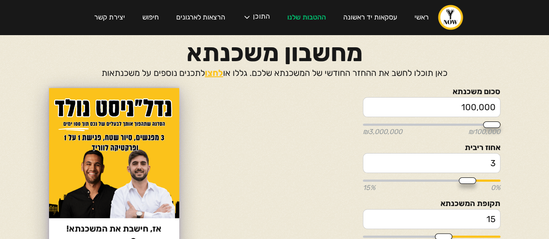
type input "200,000"
type input "200000"
type input "150,000"
type input "150000"
type input "200,000"
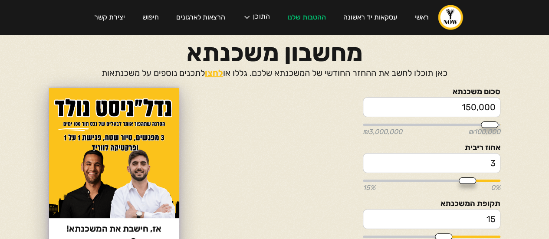
type input "200000"
type input "250,000"
type input "250000"
type input "300,000"
type input "300000"
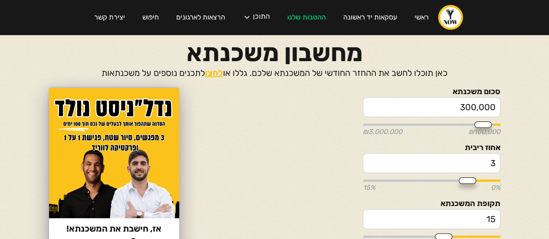
type input "350,000"
type input "350000"
type input "400,000"
type input "400000"
type input "450,000"
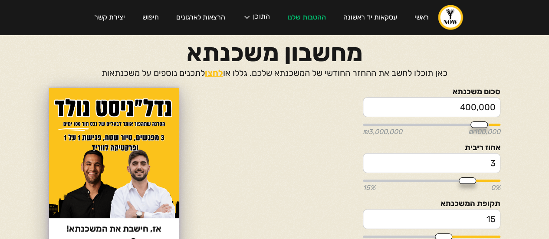
type input "450000"
type input "500,000"
type input "500000"
type input "550,000"
type input "550000"
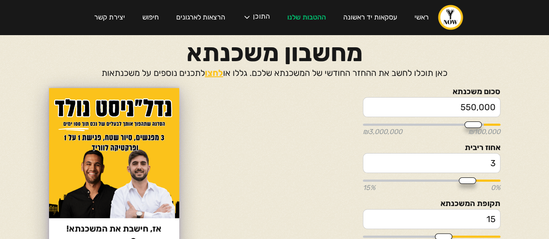
type input "600,000"
type input "600000"
type input "650,000"
type input "650000"
type input "700,000"
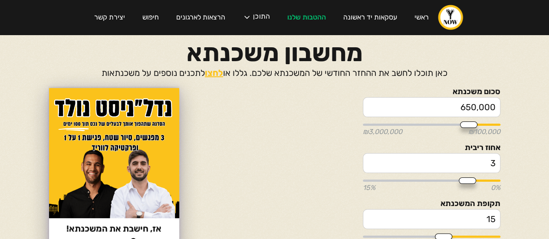
type input "700000"
type input "750,000"
type input "750000"
type input "800,000"
type input "800000"
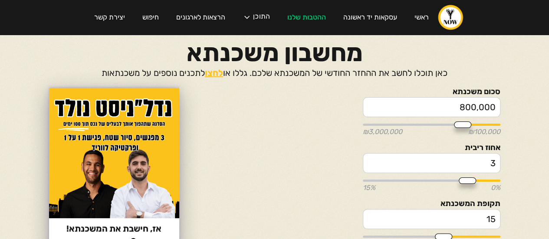
type input "850,000"
type input "850000"
type input "900,000"
type input "900000"
type input "950,000"
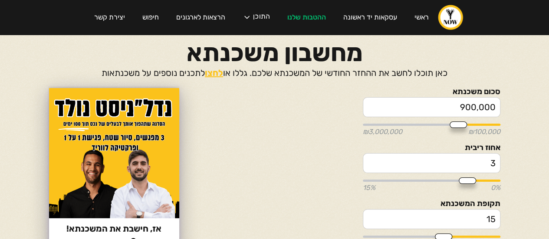
type input "950000"
type input "1,000,000"
type input "1000000"
type input "1,050,000"
type input "1050000"
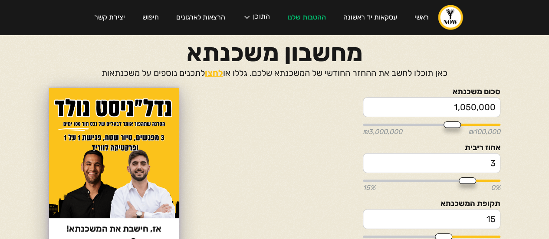
type input "1,100,000"
type input "1100000"
type input "1,150,000"
type input "1150000"
type input "1,200,000"
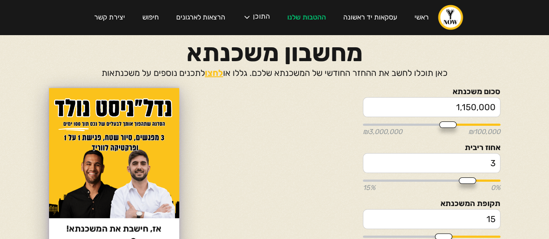
type input "1200000"
type input "1,250,000"
type input "1250000"
type input "1,300,000"
type input "1300000"
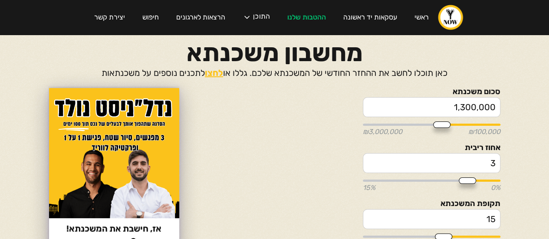
type input "1,350,000"
type input "1350000"
type input "1,400,000"
type input "1400000"
type input "1,450,000"
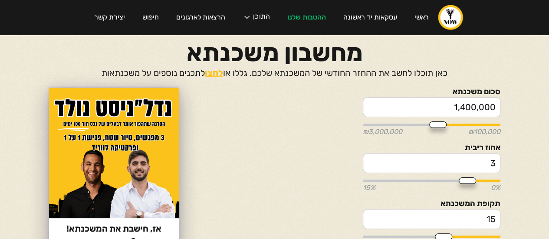
type input "1450000"
type input "1,500,000"
type input "1500000"
type input "1,550,000"
type input "1550000"
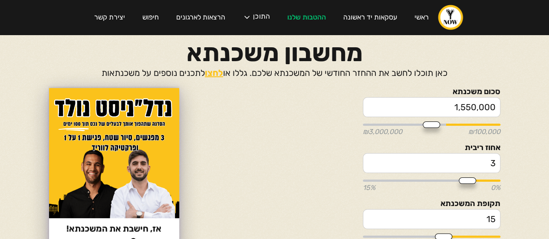
type input "1,600,000"
type input "1600000"
type input "1,650,000"
type input "1650000"
type input "1,600,000"
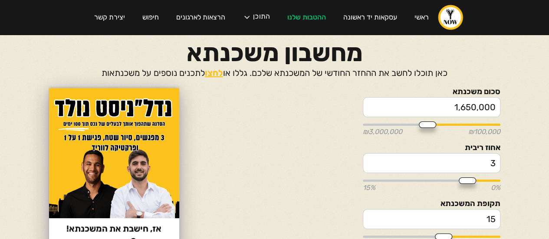
type input "1600000"
type input "1,550,000"
type input "1550000"
type input "1,500,000"
type input "1500000"
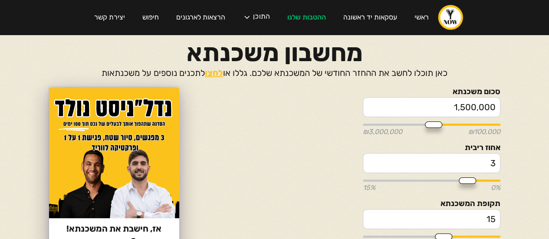
type input "1,450,000"
type input "1450000"
type input "1,400,000"
type input "1400000"
type input "1,350,000"
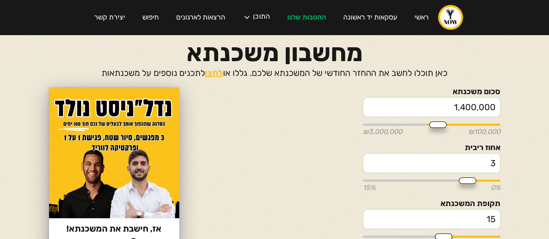
type input "1350000"
type input "1,300,000"
type input "1300000"
type input "1,250,000"
type input "1250000"
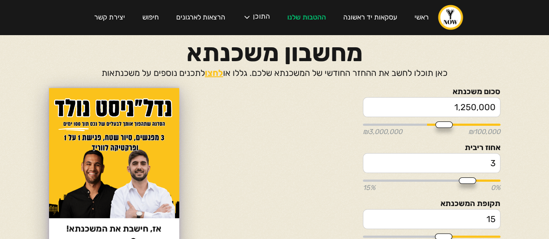
type input "1,200,000"
type input "1200000"
type input "1,150,000"
type input "1150000"
type input "1,100,000"
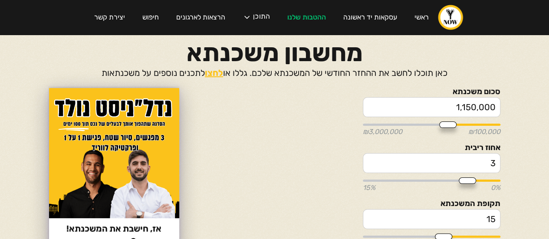
type input "1100000"
type input "1,050,000"
type input "1050000"
type input "1,000,000"
type input "1000000"
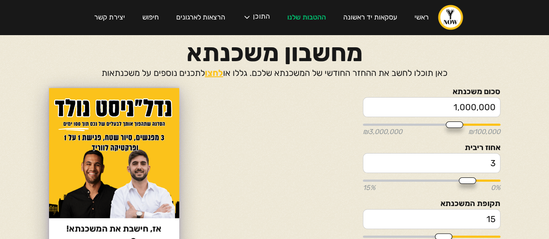
type input "950,000"
type input "950000"
type input "850,000"
type input "850000"
type input "800,000"
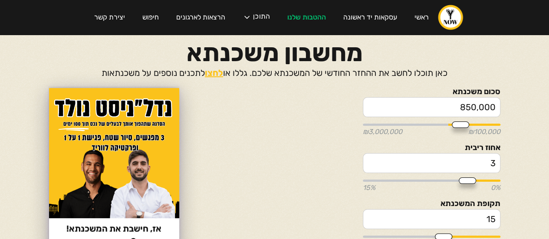
type input "800000"
type input "750,000"
type input "750000"
type input "700,000"
type input "700000"
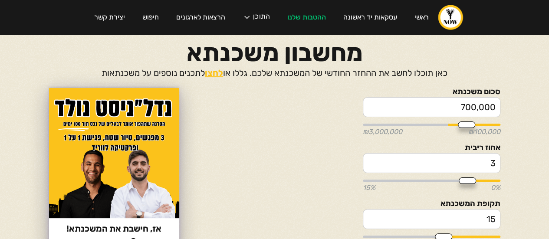
type input "650,000"
type input "650000"
type input "600,000"
type input "600000"
type input "650,000"
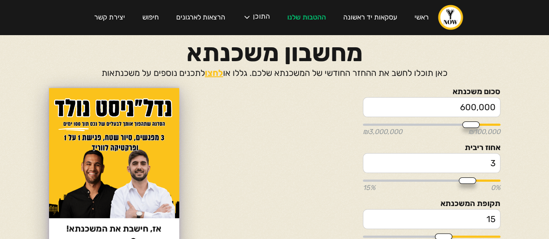
type input "650000"
type input "700,000"
type input "700000"
type input "750,000"
type input "750000"
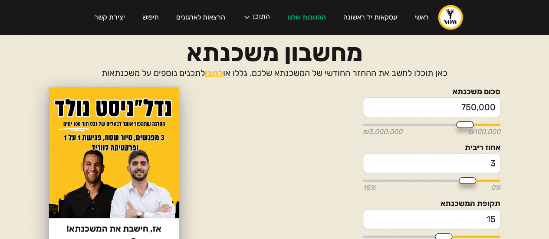
type input "800,000"
type input "800000"
type input "850,000"
type input "850000"
type input "800,000"
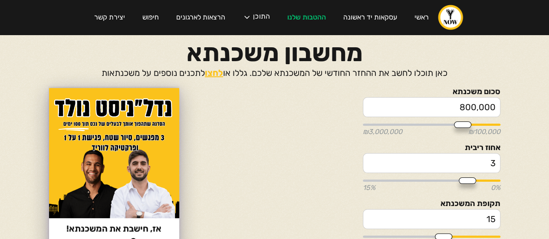
drag, startPoint x: 488, startPoint y: 125, endPoint x: 462, endPoint y: 119, distance: 26.8
type input "800000"
click at [462, 124] on input "range" at bounding box center [432, 125] width 138 height 2
drag, startPoint x: 467, startPoint y: 106, endPoint x: 472, endPoint y: 108, distance: 5.0
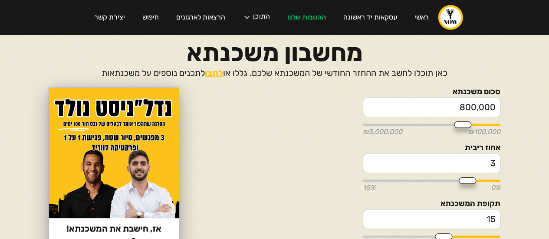
click at [472, 108] on input "800,000" at bounding box center [432, 107] width 138 height 20
type input "810,000"
type input "800000"
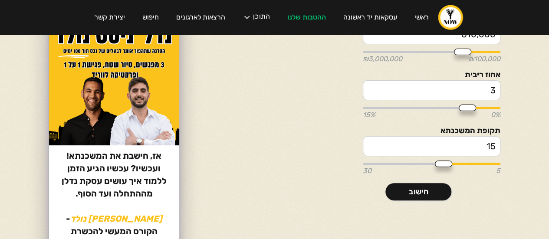
scroll to position [87, 0]
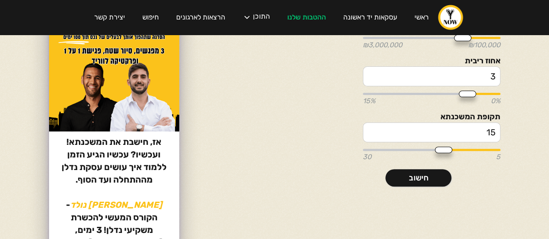
type input "810,000"
type input "16"
type input "18"
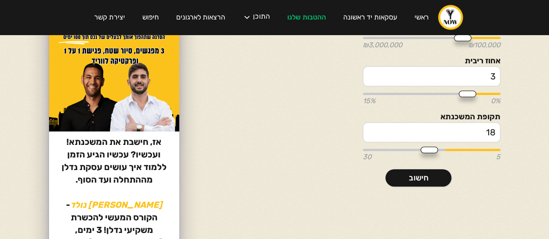
type input "19"
type input "20"
type input "23"
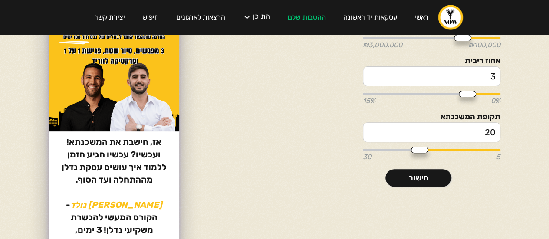
type input "23"
type input "24"
type input "25"
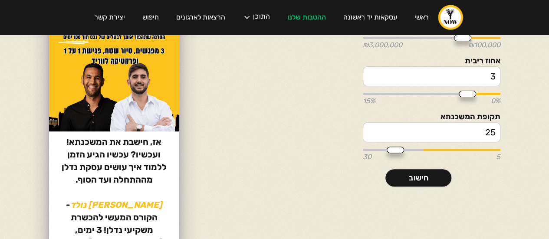
type input "26"
type input "27"
type input "28"
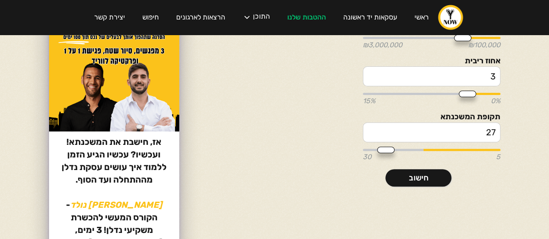
type input "28"
type input "29"
type input "30"
drag, startPoint x: 442, startPoint y: 149, endPoint x: 344, endPoint y: 149, distance: 97.7
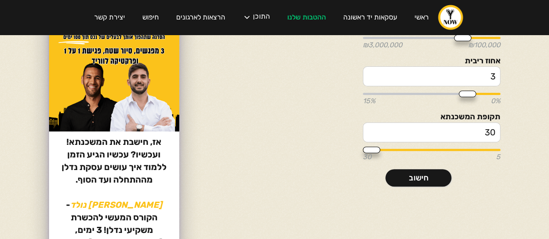
type input "30"
click at [363, 149] on input "range" at bounding box center [432, 150] width 138 height 2
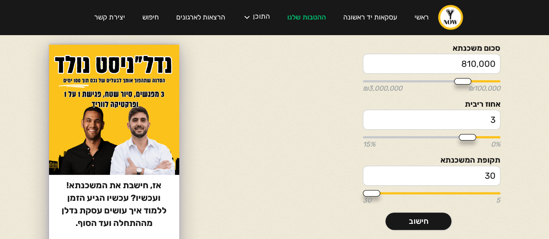
type input "2.73"
type input "2.87"
type input "2.9"
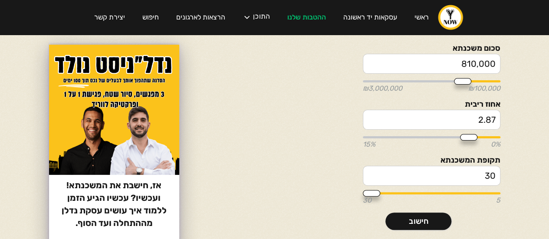
type input "2.9"
type input "3.08"
type input "3.12"
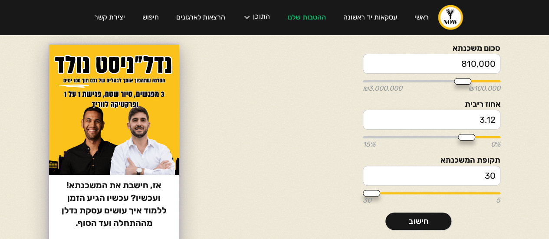
type input "3.15"
type input "3.19"
type input "3.22"
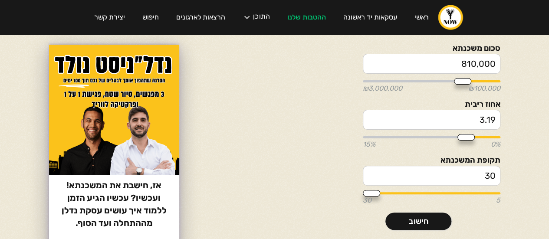
type input "3.22"
type input "3.26"
type input "3.33"
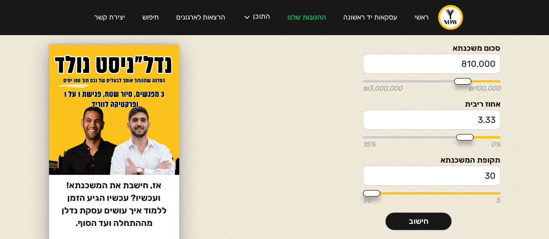
type input "3.36"
type input "3.43"
type input "3.47"
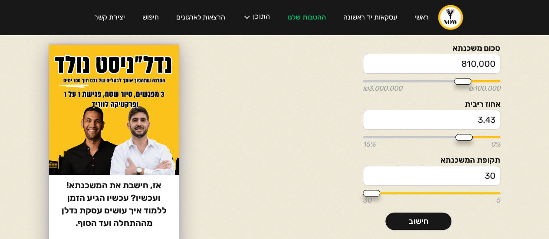
type input "3.47"
type input "3.54"
type input "3.57"
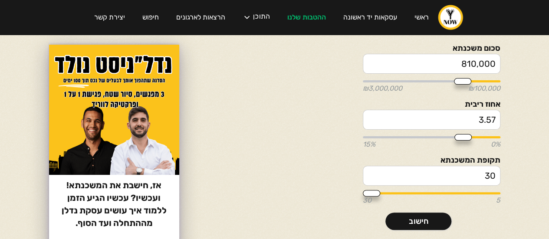
type input "3.61"
type input "3.64"
type input "3.68"
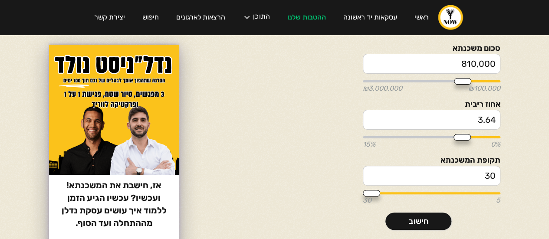
type input "3.68"
type input "3.71"
type input "3.75"
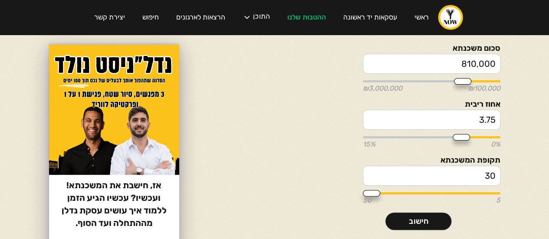
type input "3.79"
type input "3.82"
type input "3.86"
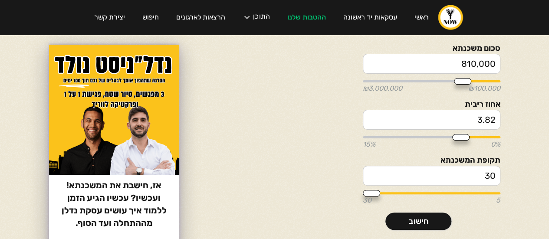
type input "3.86"
type input "3.89"
type input "3.93"
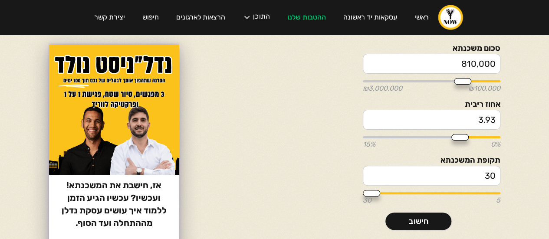
type input "4"
type input "4.1"
type input "4.14"
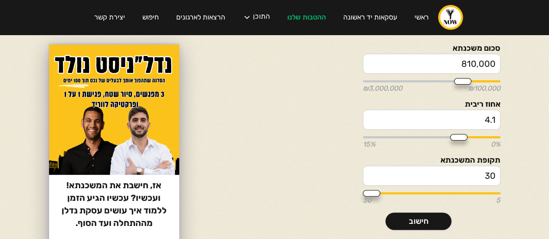
type input "4.14"
type input "4.21"
drag, startPoint x: 470, startPoint y: 135, endPoint x: 456, endPoint y: 136, distance: 13.9
click at [456, 136] on input "range" at bounding box center [432, 137] width 138 height 2
click at [415, 218] on link "חישוב" at bounding box center [419, 221] width 66 height 17
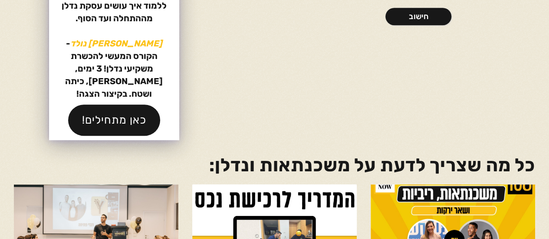
scroll to position [31, 0]
